Goal: Transaction & Acquisition: Subscribe to service/newsletter

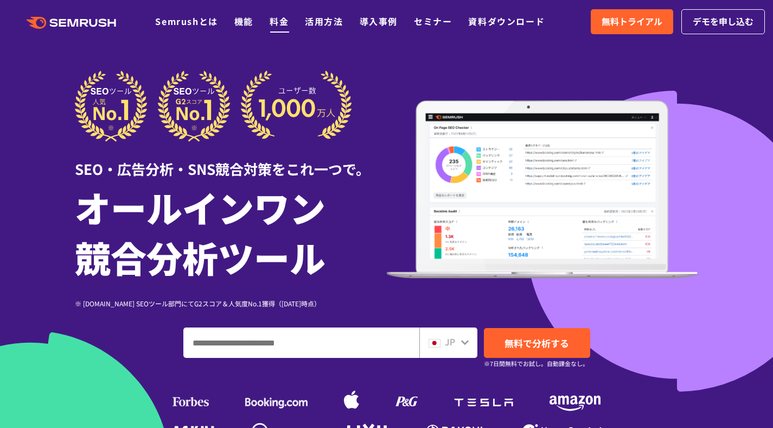
click at [281, 22] on link "料金" at bounding box center [279, 21] width 19 height 13
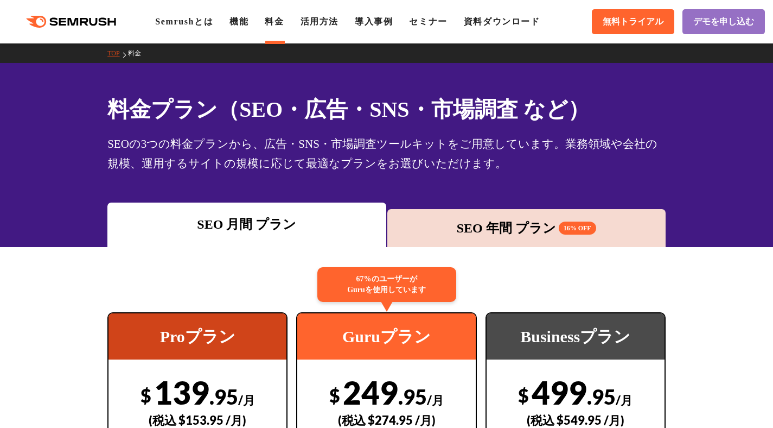
click at [485, 227] on div "SEO 年間 プラン 16% OFF" at bounding box center [526, 228] width 267 height 20
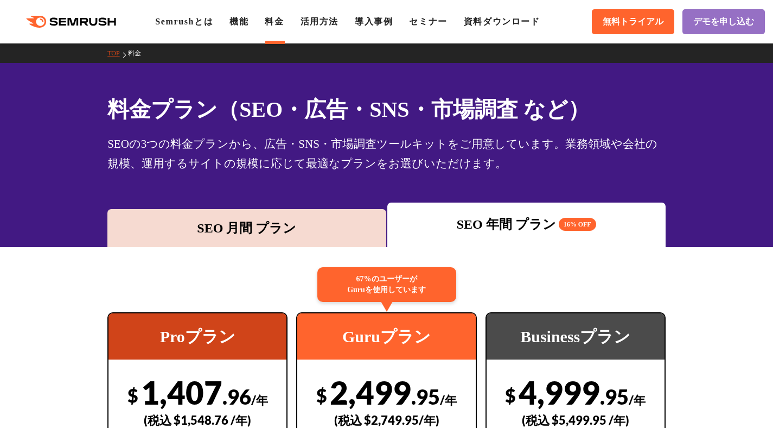
click at [247, 227] on div "SEO 月間 プラン" at bounding box center [246, 228] width 267 height 20
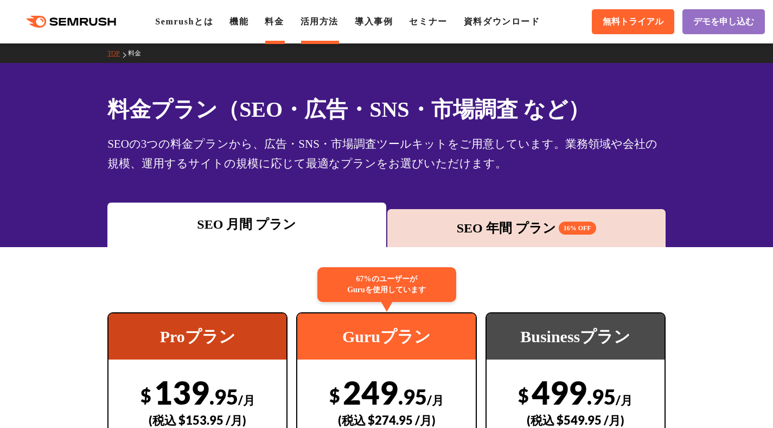
click at [332, 26] on li "活用方法" at bounding box center [320, 21] width 38 height 13
click at [248, 19] on link "機能" at bounding box center [239, 21] width 19 height 9
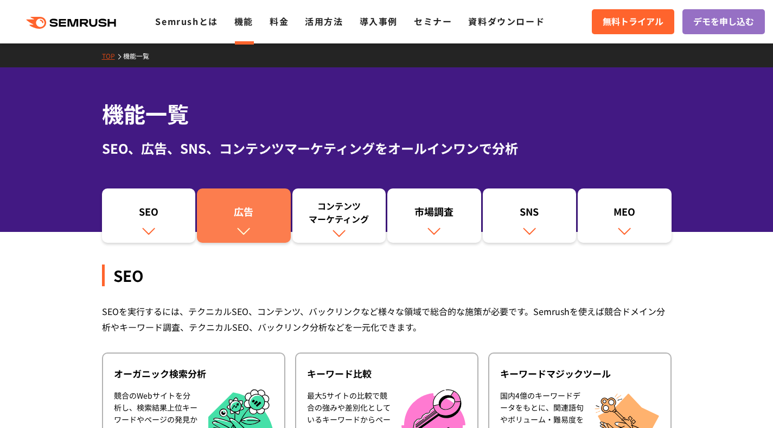
scroll to position [199, 0]
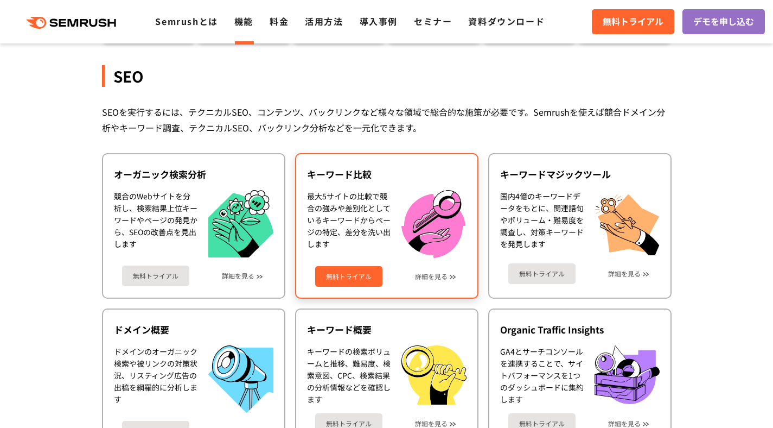
click at [356, 211] on div "最大5サイトの比較で競合の強みや差別化としているキーワードからページの特定、差分を洗い出します" at bounding box center [349, 224] width 84 height 68
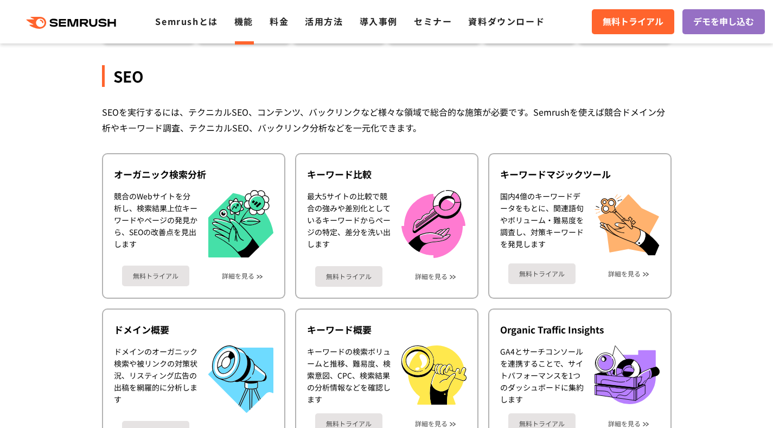
click at [327, 119] on div "SEOを実行するには、テクニカルSEO、コンテンツ、バックリンクなど様々な領域で総合的な施策が必要です。Semrushを使えば競合ドメイン分析やキーワード調査…" at bounding box center [387, 119] width 570 height 31
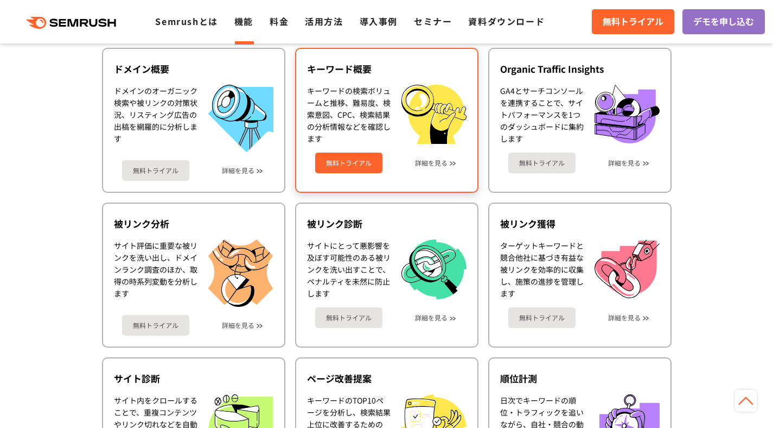
scroll to position [457, 0]
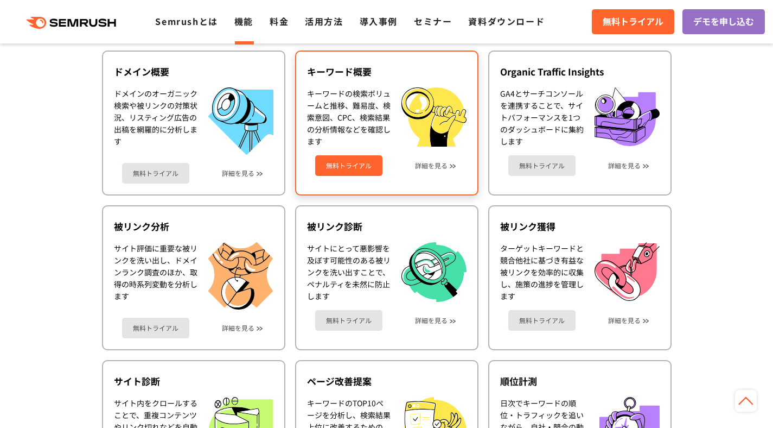
click at [352, 166] on link "無料トライアル" at bounding box center [348, 165] width 67 height 21
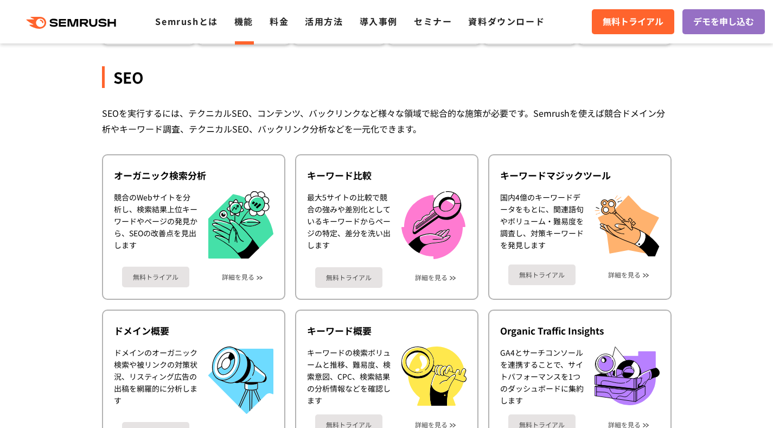
scroll to position [196, 0]
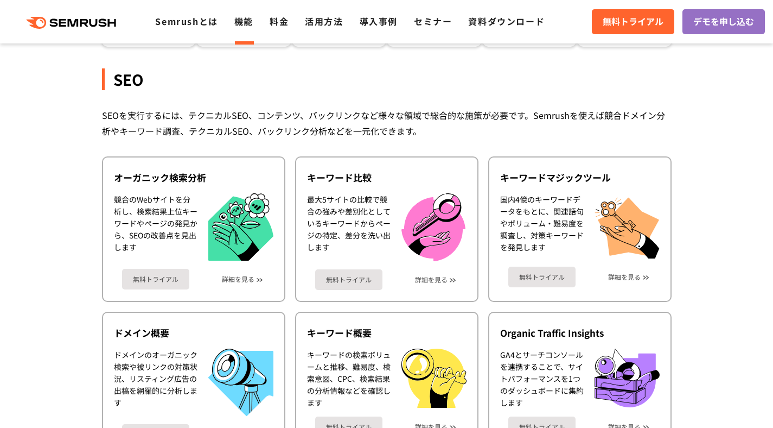
click at [125, 87] on div "SEO" at bounding box center [387, 79] width 570 height 22
click at [237, 88] on div "SEO" at bounding box center [387, 79] width 570 height 22
click at [128, 82] on div "SEO" at bounding box center [387, 79] width 570 height 22
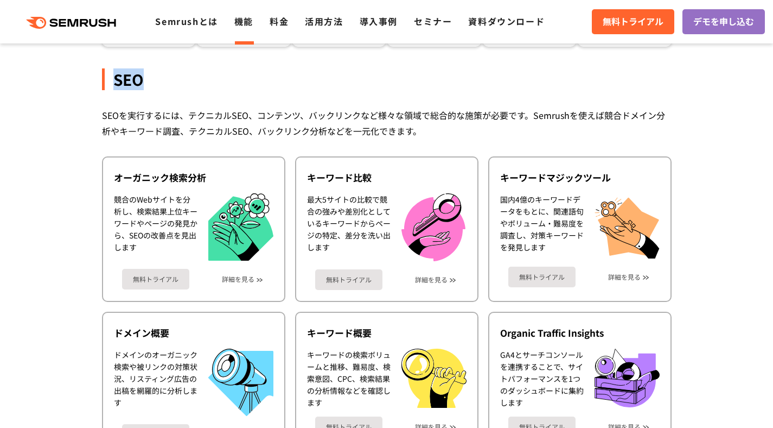
click at [128, 82] on div "SEO" at bounding box center [387, 79] width 570 height 22
click at [191, 79] on div "SEO" at bounding box center [387, 79] width 570 height 22
click at [126, 82] on div "SEO" at bounding box center [387, 79] width 570 height 22
click at [133, 84] on div "SEO" at bounding box center [387, 79] width 570 height 22
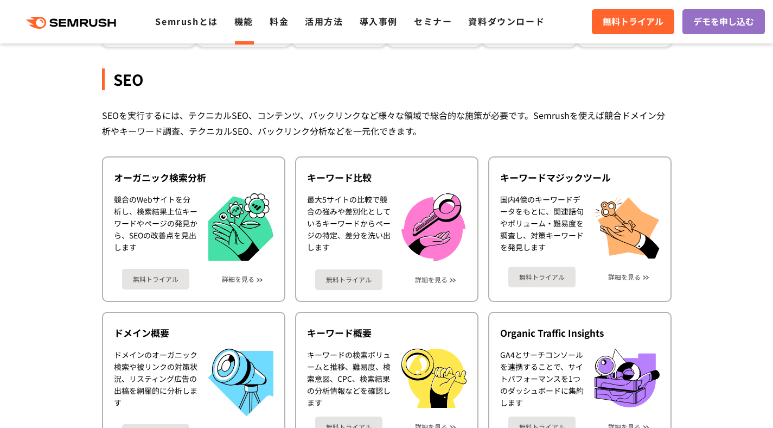
click at [127, 80] on div "SEO" at bounding box center [387, 79] width 570 height 22
click at [181, 84] on div "SEO" at bounding box center [387, 79] width 570 height 22
click at [354, 123] on div "SEOを実行するには、テクニカルSEO、コンテンツ、バックリンクなど様々な領域で総合的な施策が必要です。Semrushを使えば競合ドメイン分析やキーワード調査…" at bounding box center [387, 122] width 570 height 31
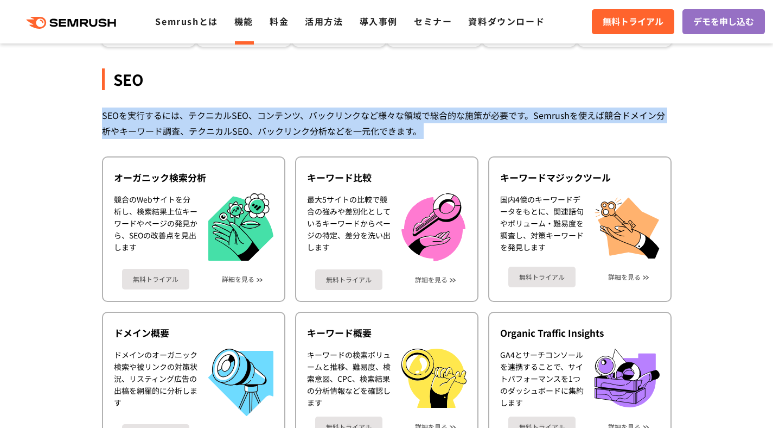
click at [354, 123] on div "SEOを実行するには、テクニカルSEO、コンテンツ、バックリンクなど様々な領域で総合的な施策が必要です。Semrushを使えば競合ドメイン分析やキーワード調査…" at bounding box center [387, 122] width 570 height 31
